Goal: Information Seeking & Learning: Learn about a topic

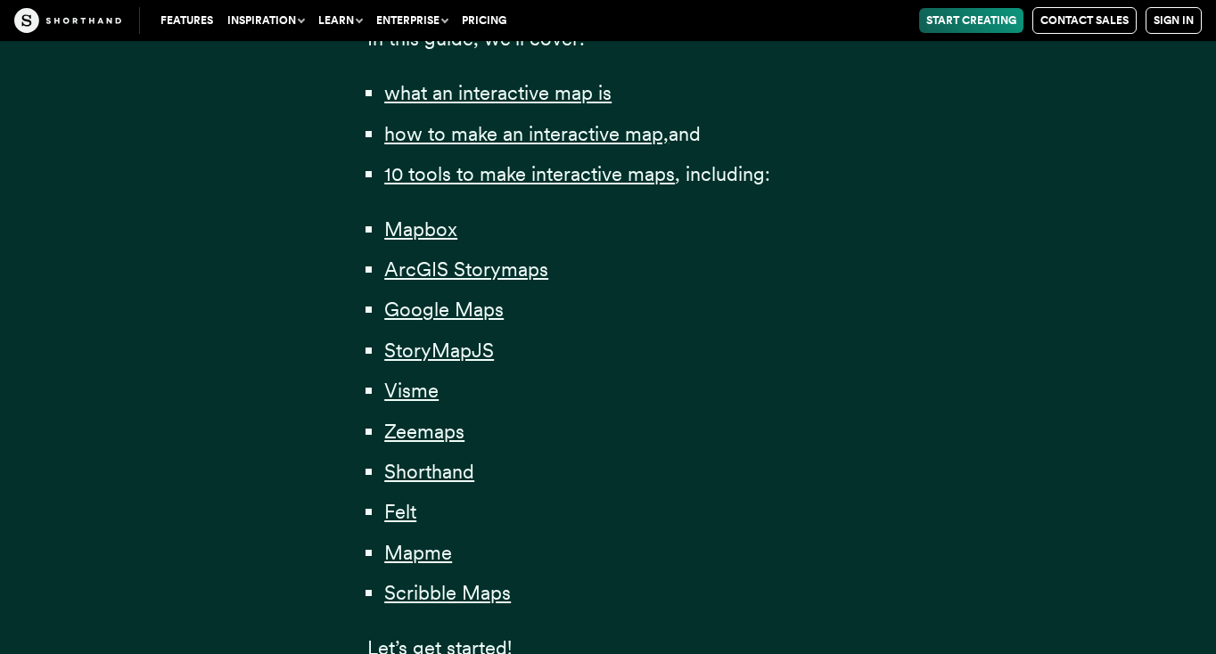
scroll to position [1252, 0]
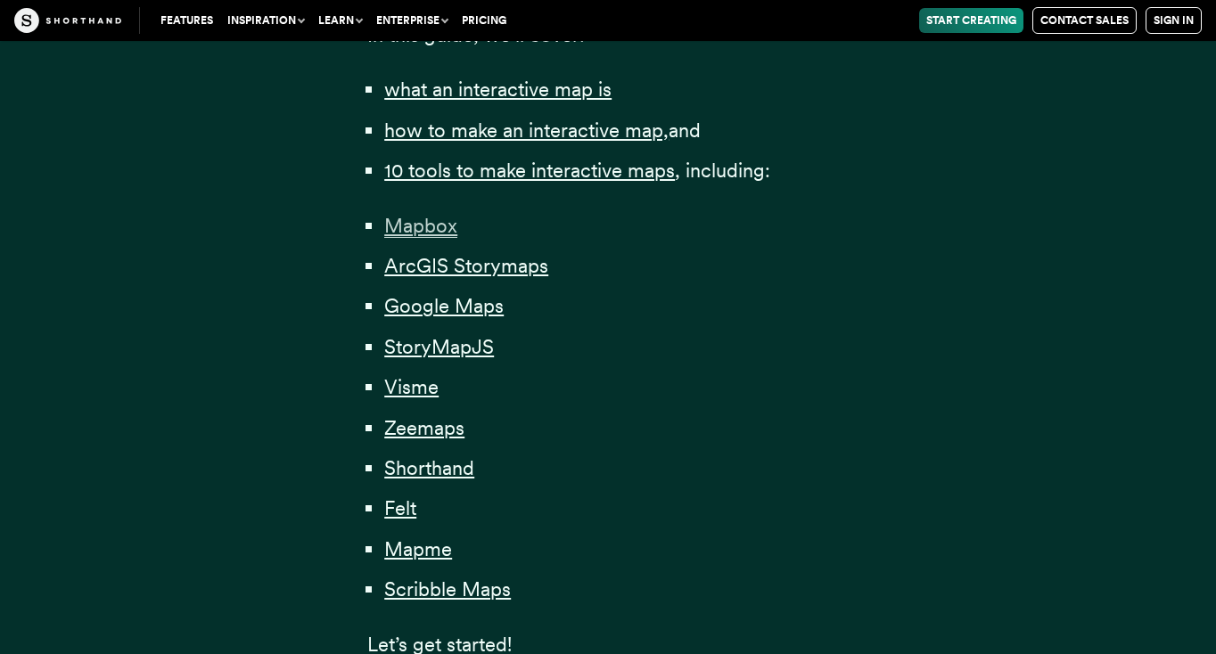
click at [420, 219] on span "Mapbox" at bounding box center [420, 226] width 73 height 24
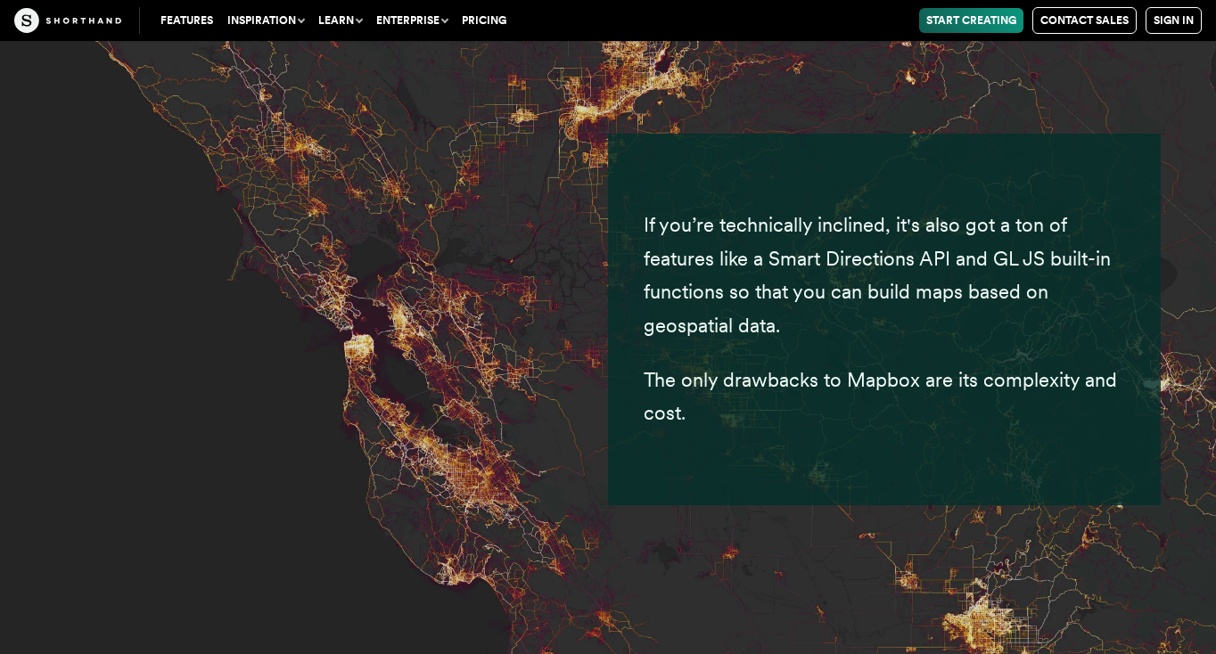
scroll to position [7608, 0]
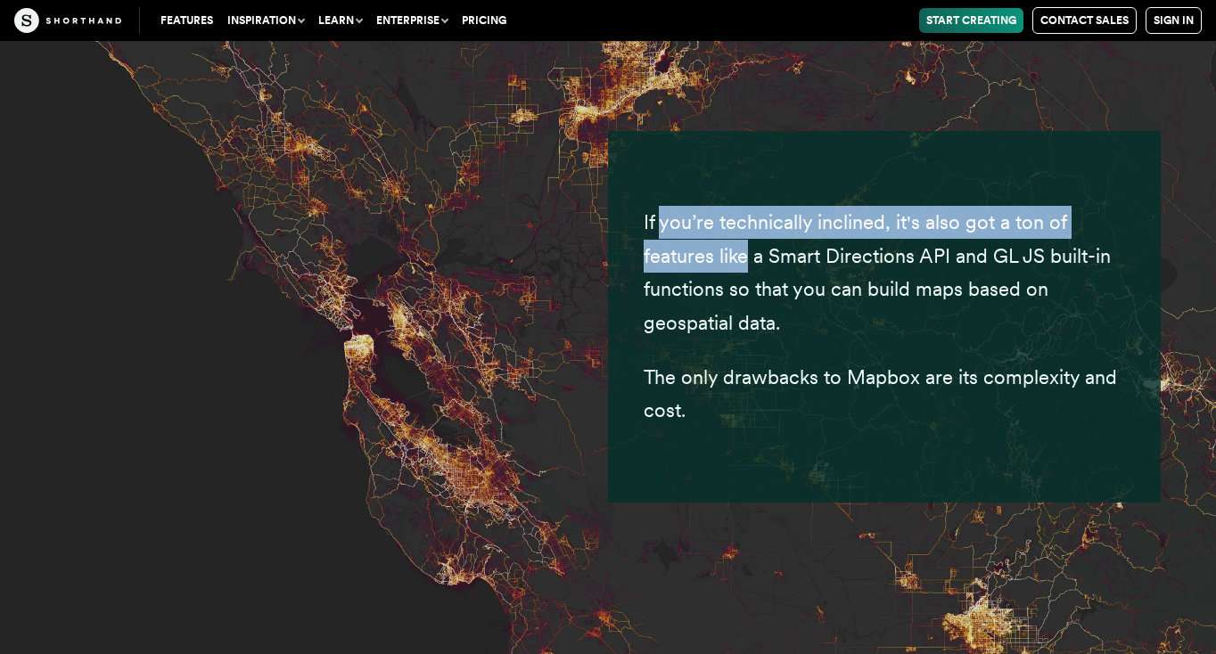
drag, startPoint x: 664, startPoint y: 151, endPoint x: 751, endPoint y: 181, distance: 91.6
click at [751, 210] on span "If you’re technically inclined, it's also got a ton of features like a Smart Di…" at bounding box center [877, 271] width 467 height 123
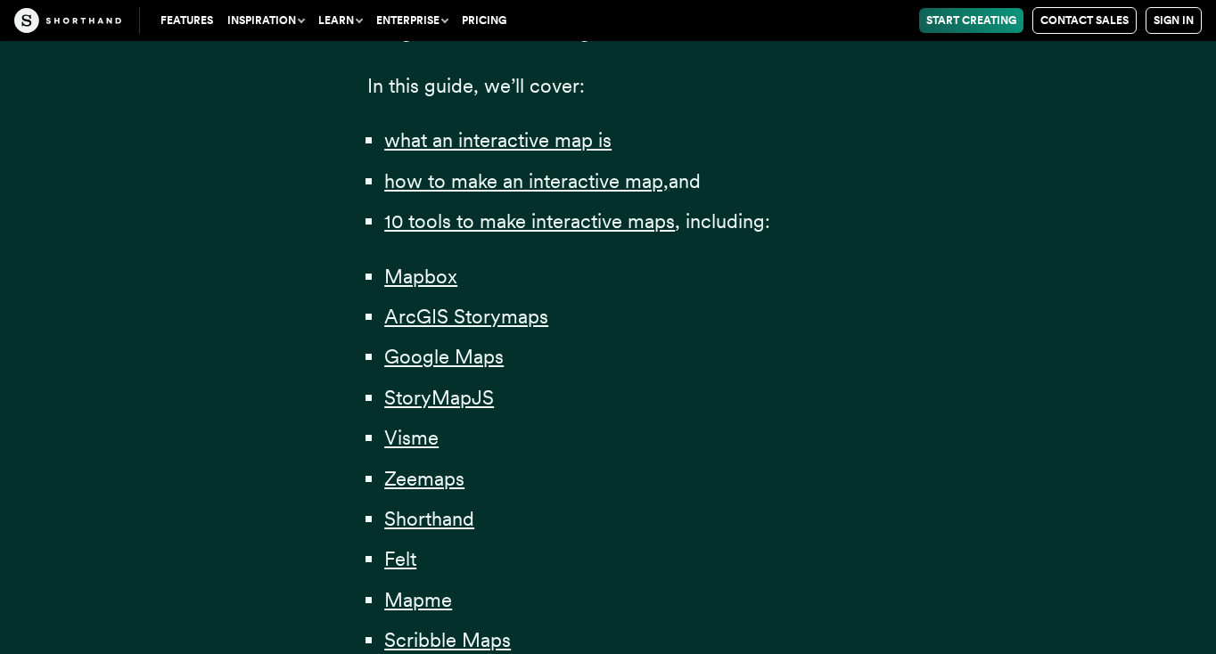
scroll to position [1182, 0]
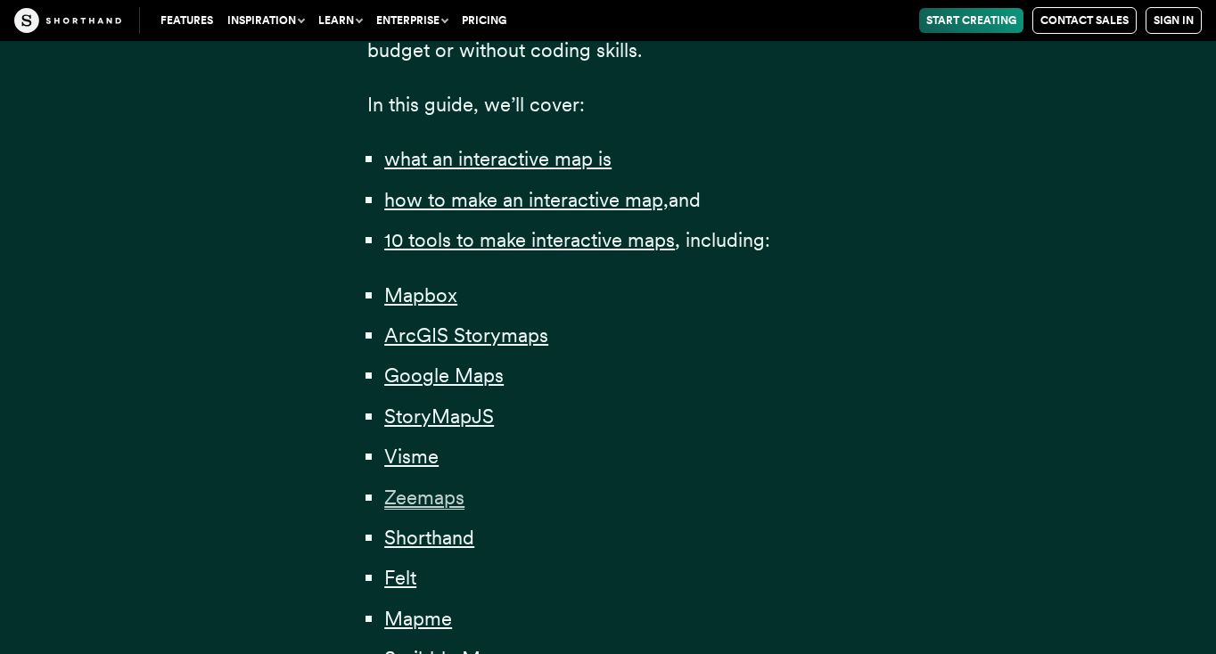
click at [423, 489] on span "Zeemaps" at bounding box center [424, 498] width 80 height 24
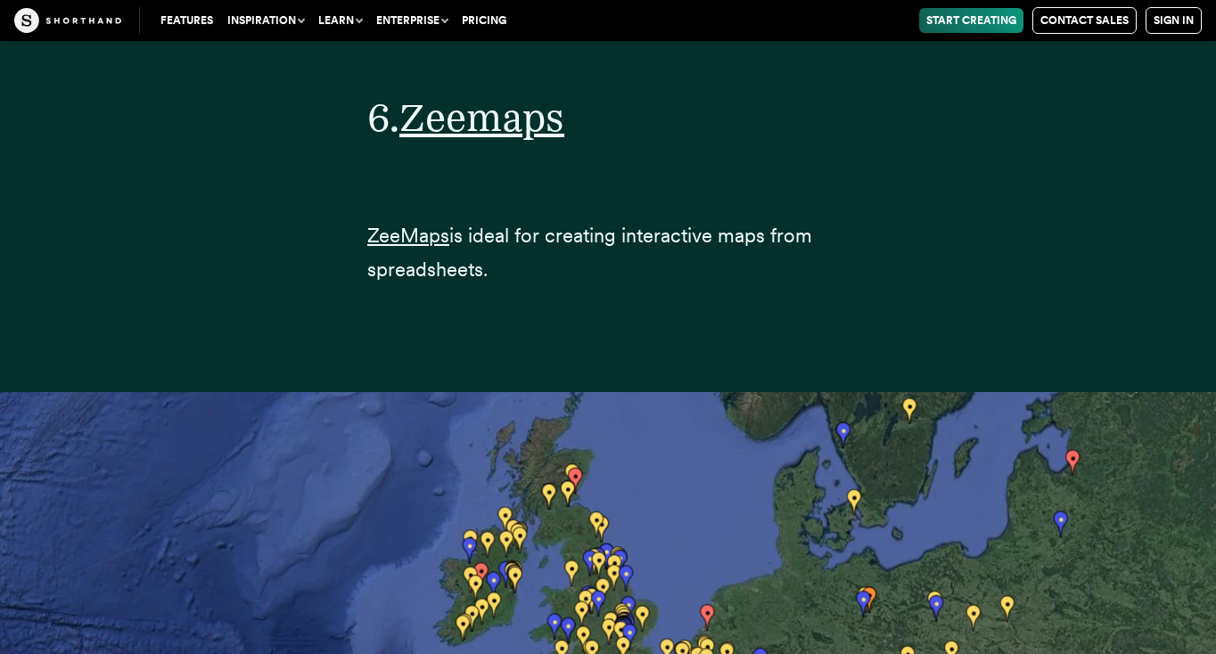
scroll to position [25857, 0]
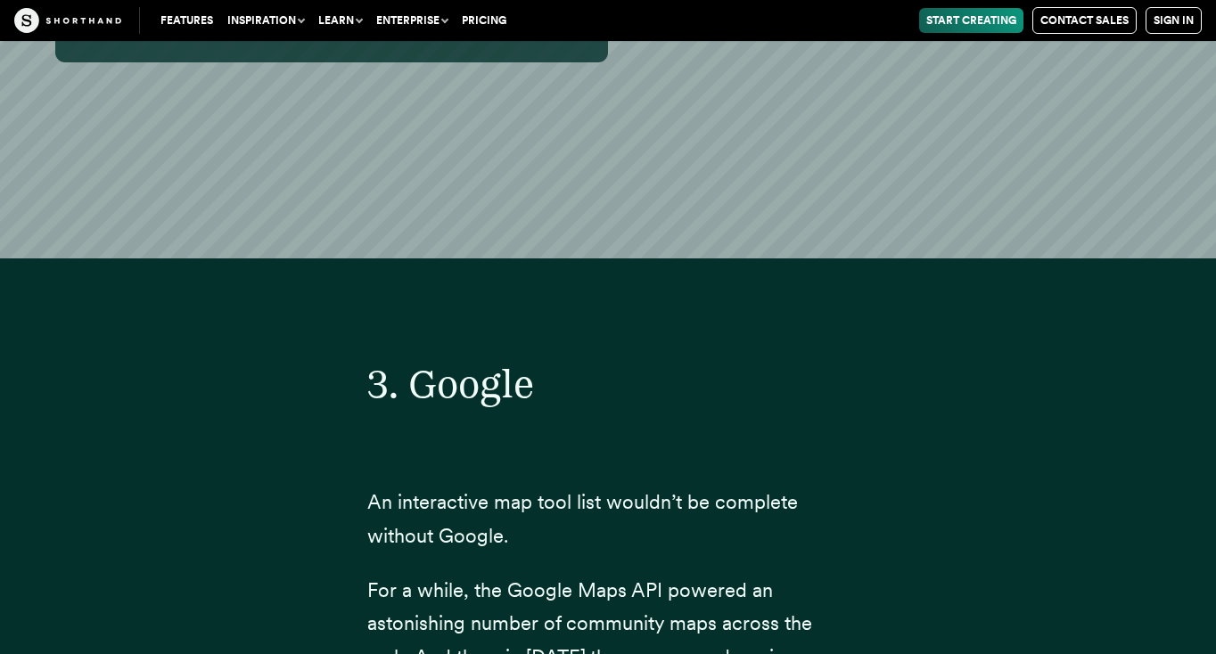
scroll to position [1182, 0]
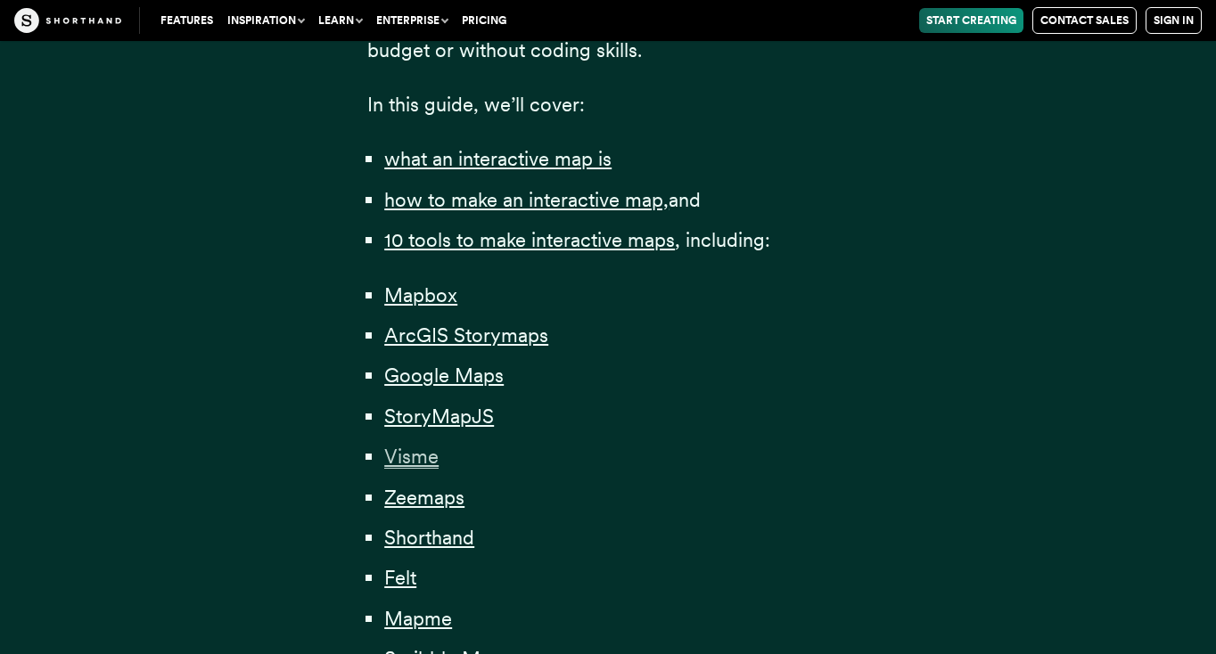
click at [411, 448] on span "Visme" at bounding box center [411, 457] width 54 height 24
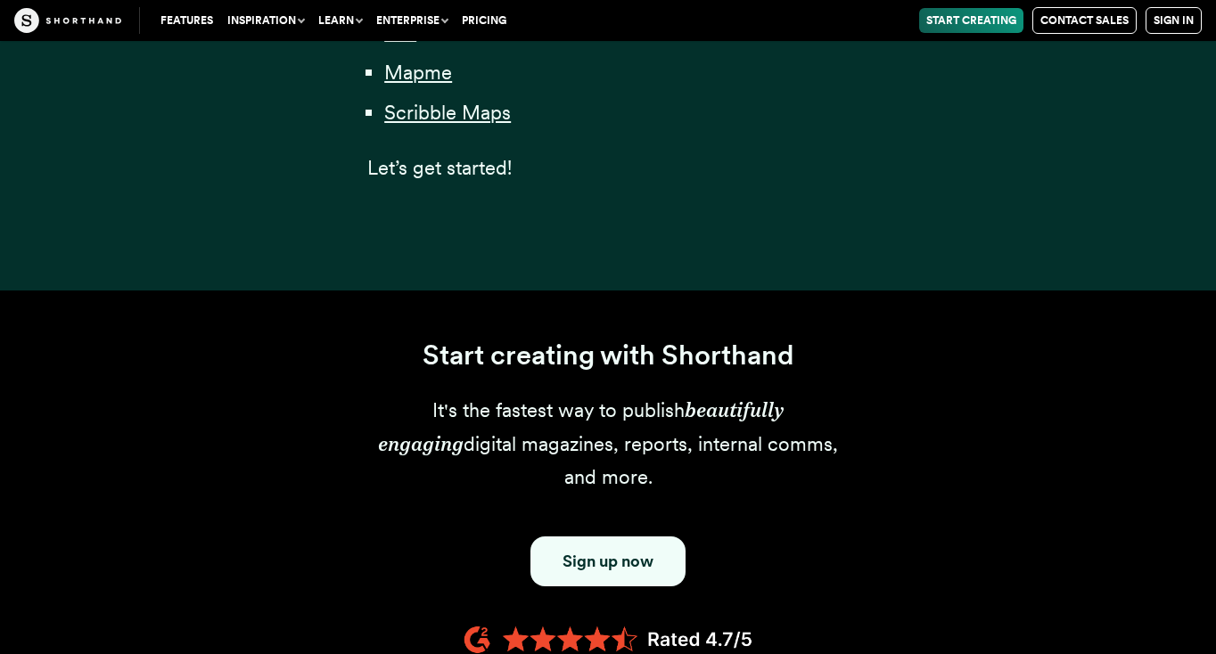
scroll to position [22215, 0]
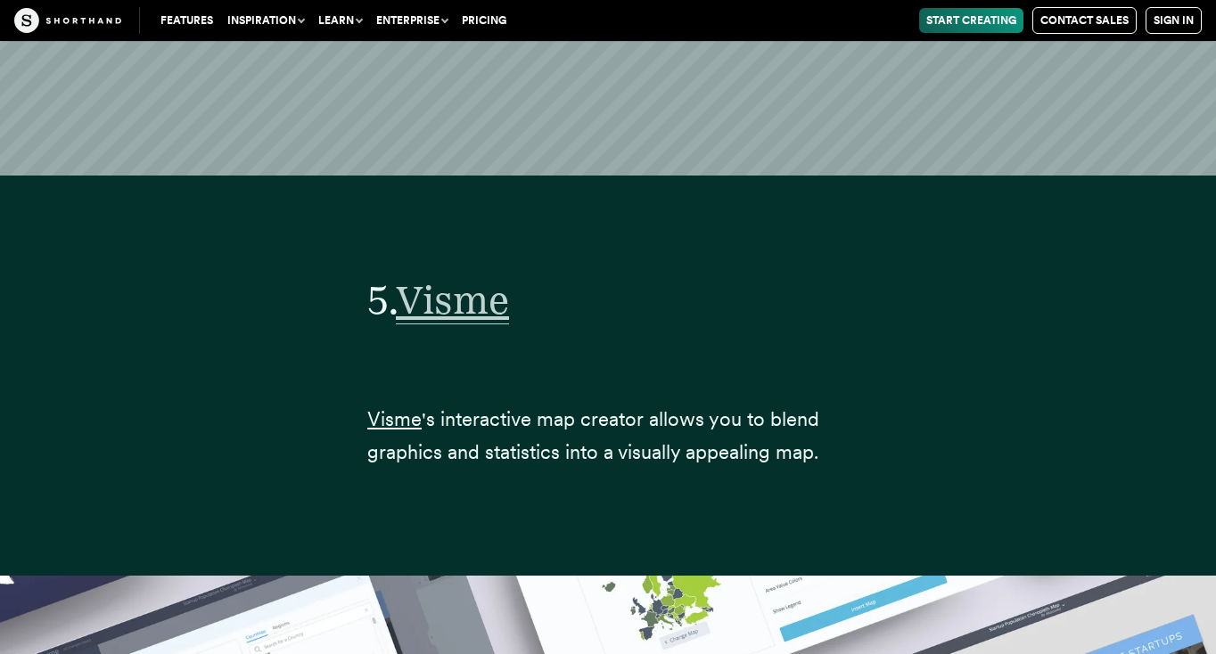
click at [471, 276] on span "Visme" at bounding box center [452, 300] width 113 height 48
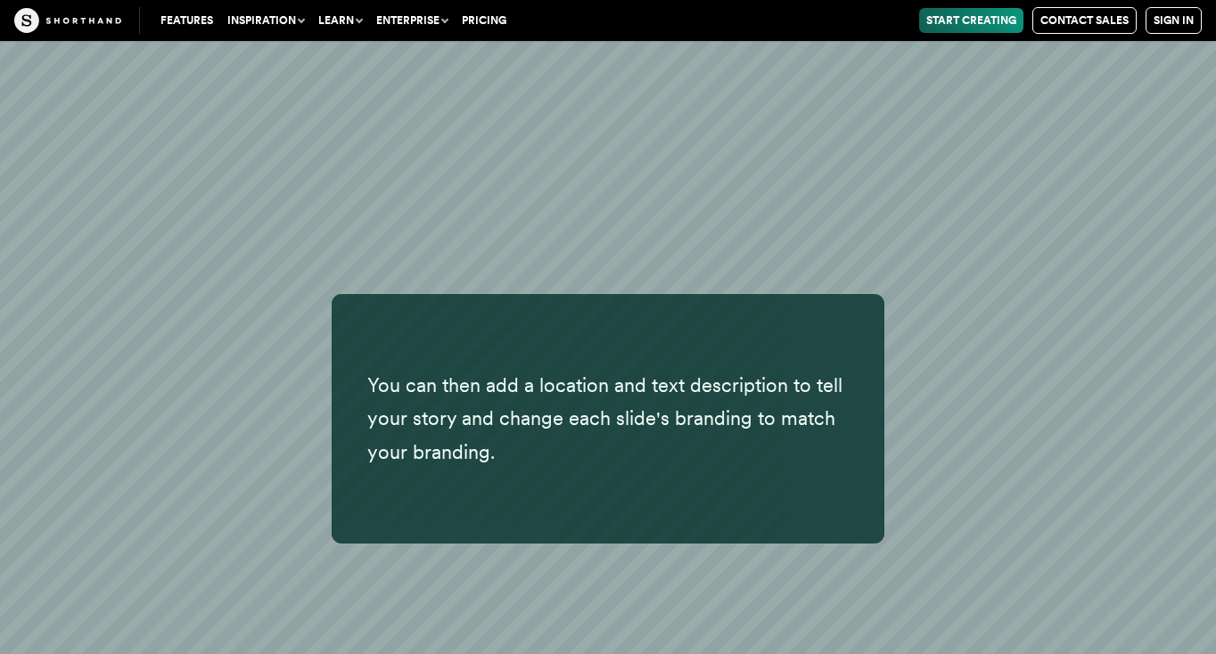
scroll to position [19927, 0]
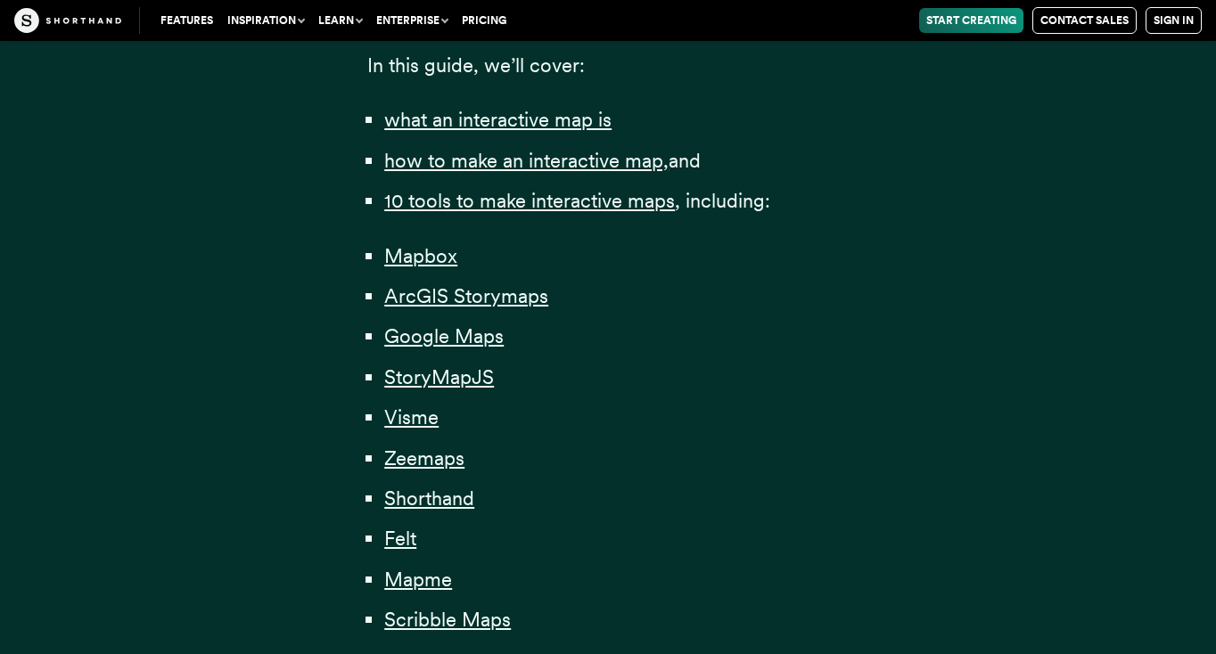
scroll to position [1228, 0]
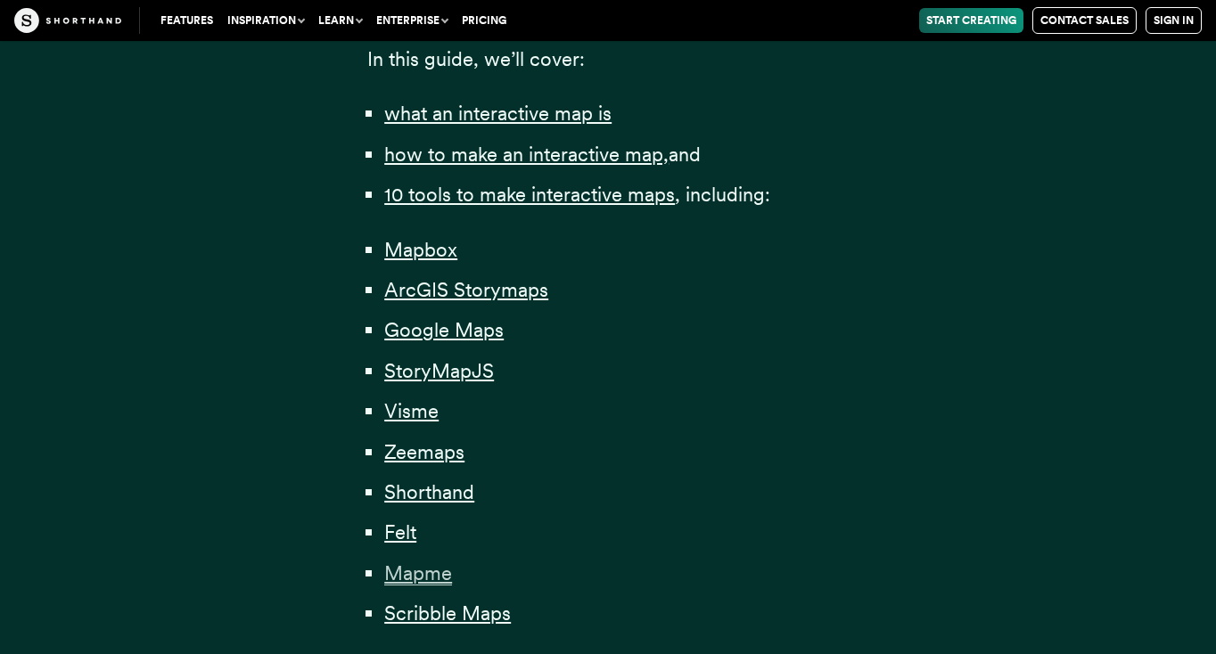
click at [401, 562] on span "Mapme" at bounding box center [418, 574] width 68 height 24
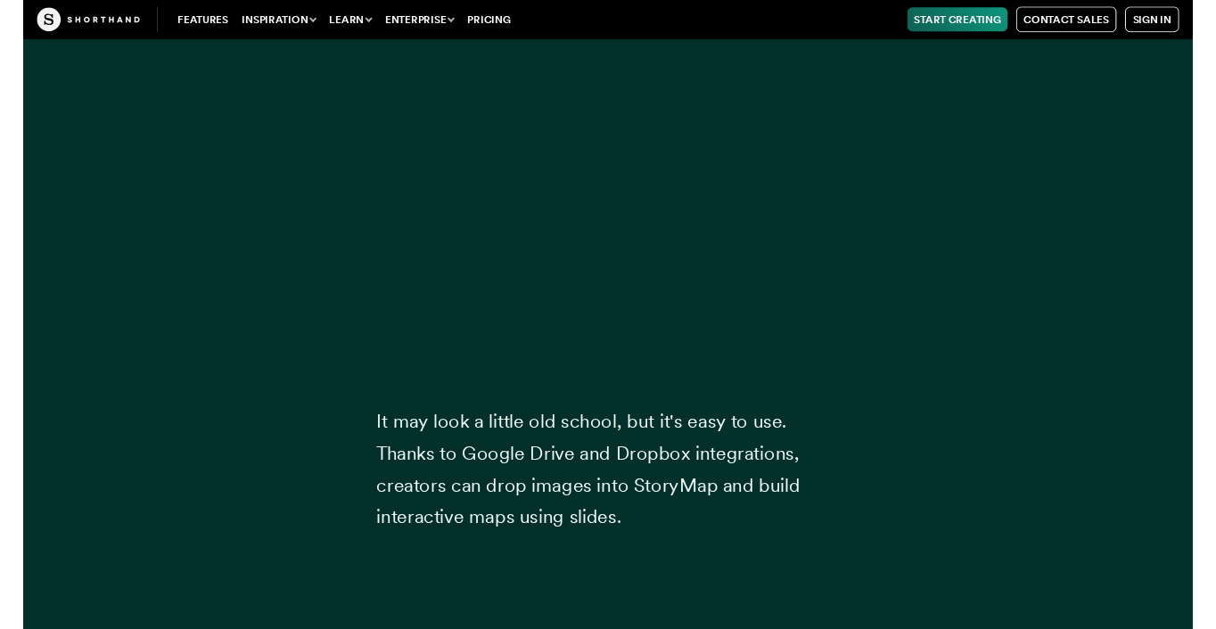
scroll to position [35313, 0]
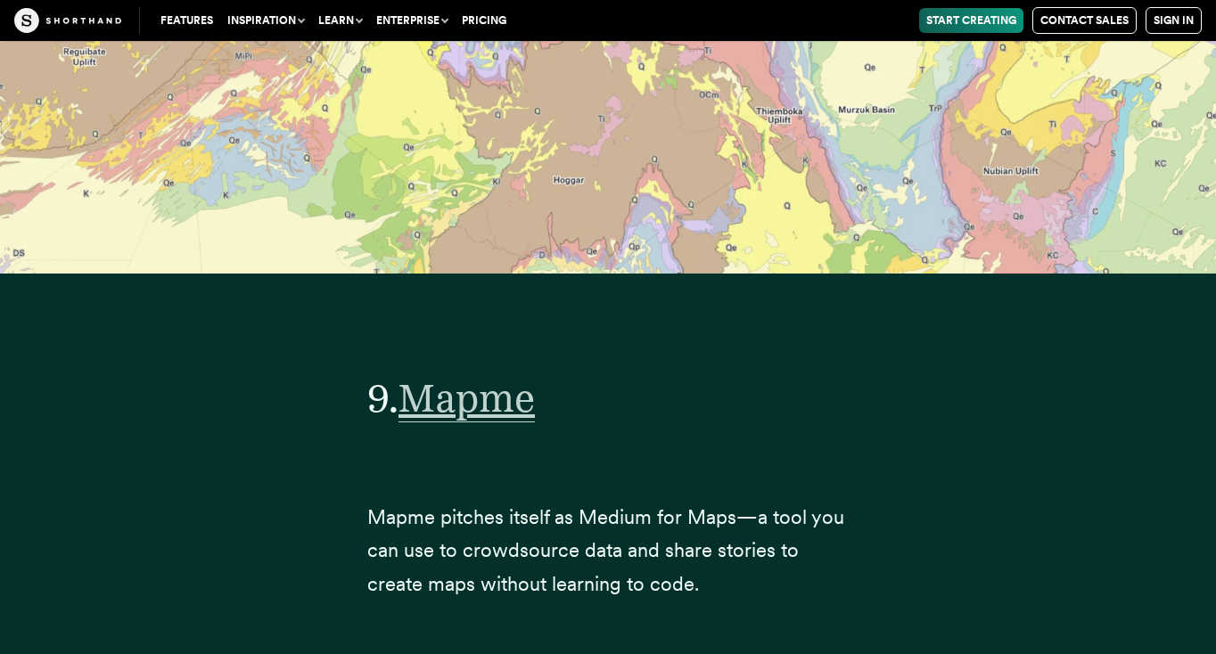
click at [440, 374] on span "Mapme" at bounding box center [467, 398] width 136 height 48
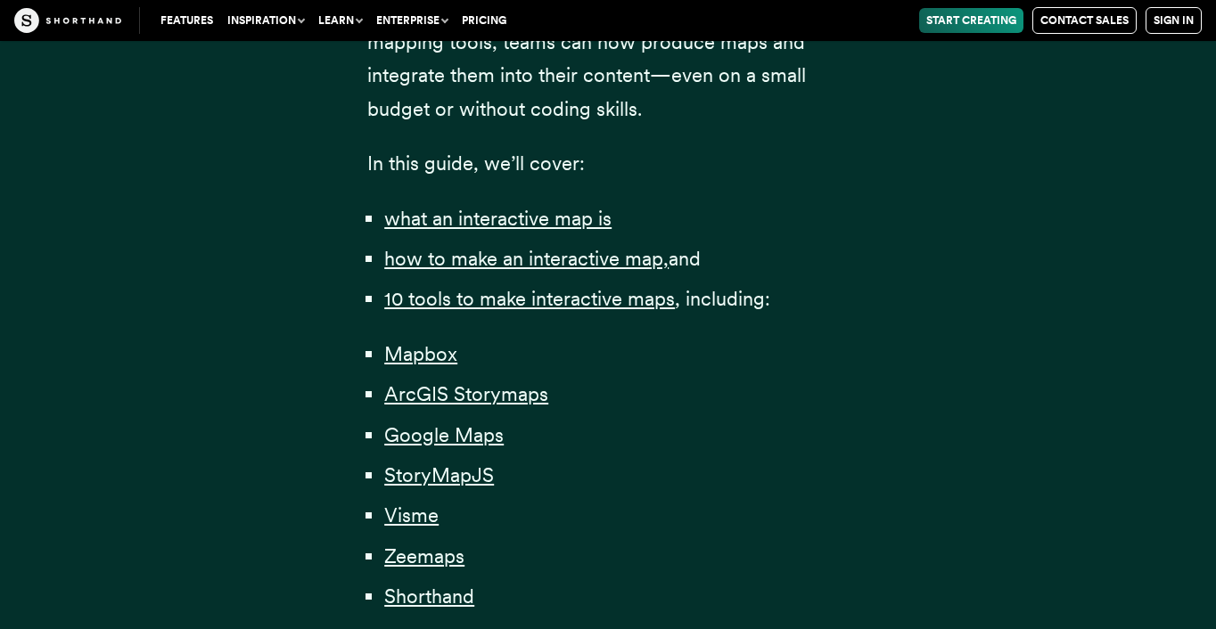
scroll to position [1129, 0]
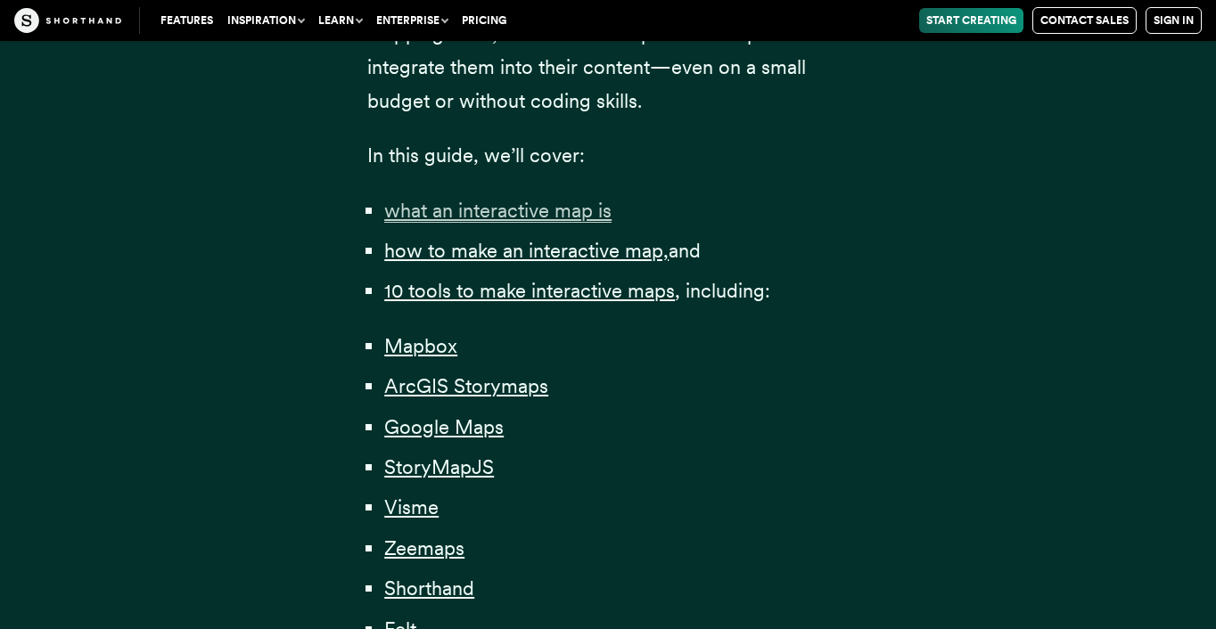
click at [489, 201] on span "what an interactive map is" at bounding box center [497, 211] width 227 height 24
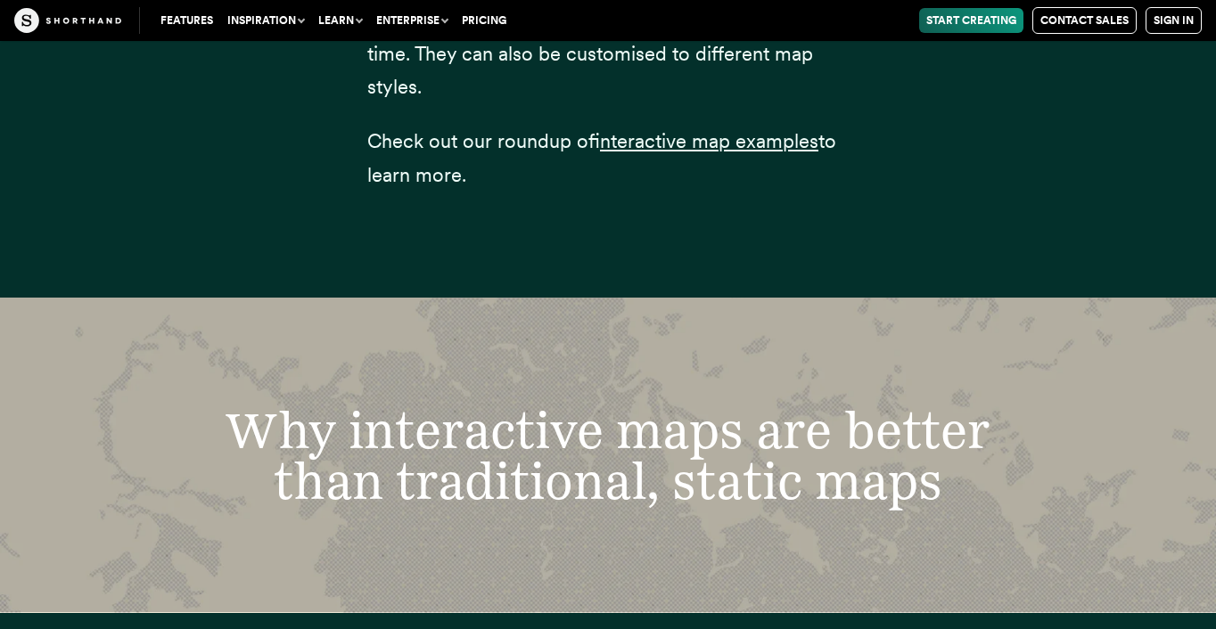
scroll to position [3262, 0]
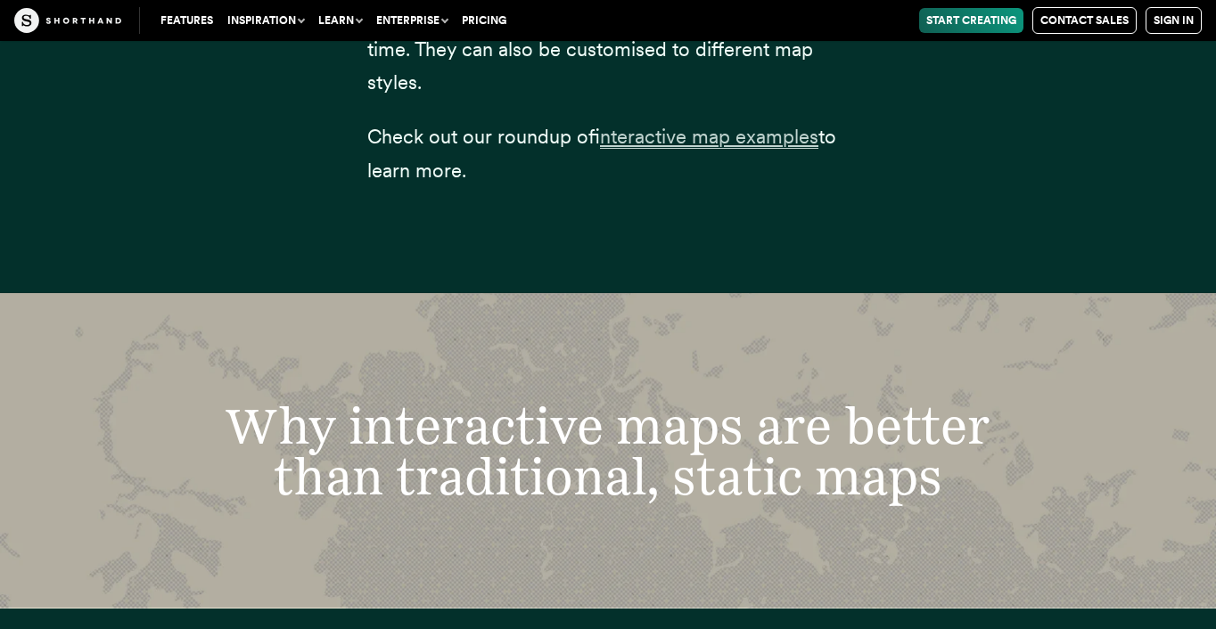
click at [708, 125] on span "interactive map examples" at bounding box center [709, 137] width 218 height 24
